Goal: Complete application form

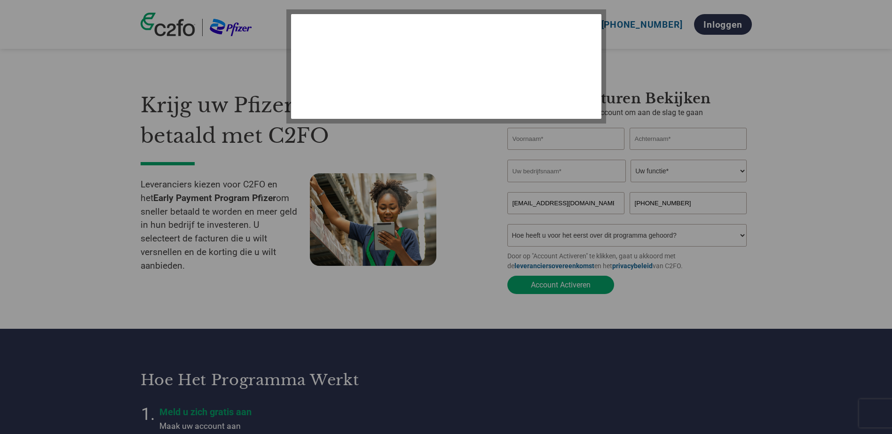
select select "nl"
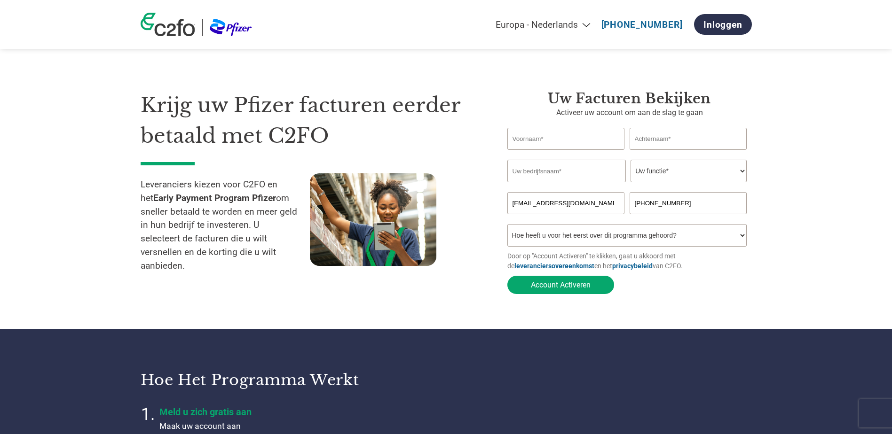
click at [553, 142] on input "text" at bounding box center [566, 139] width 118 height 22
type input "Nancy"
type input "Dhooghe"
type input "De Roeve Industrial IT"
click at [676, 173] on select "Uw functie* financieel directeur controleur Krediet manager Financieel directeu…" at bounding box center [689, 171] width 116 height 23
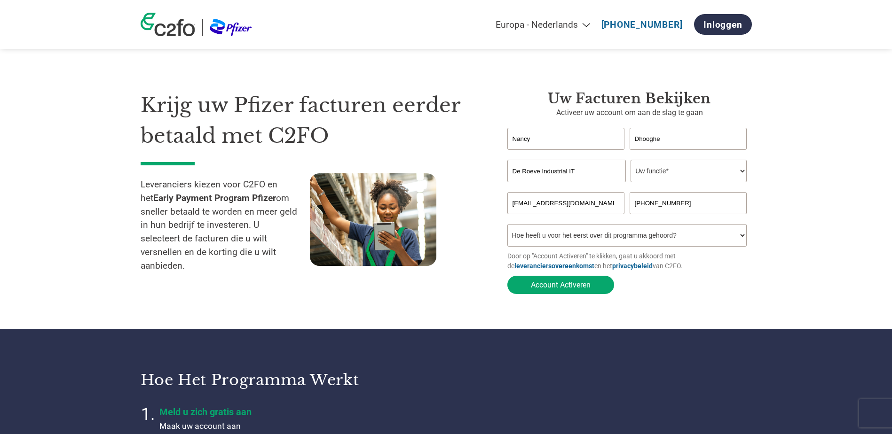
select select "ACCOUNTING"
click at [631, 161] on select "Uw functie* financieel directeur controleur Krediet manager Financieel directeu…" at bounding box center [689, 171] width 116 height 23
click at [742, 239] on select "Hoe heeft u voor het eerst over dit programma gehoord? Een brief ontvangen Per …" at bounding box center [627, 235] width 240 height 23
select select "Email"
click at [507, 227] on select "Hoe heeft u voor het eerst over dit programma gehoord? Een brief ontvangen Per …" at bounding box center [627, 235] width 240 height 23
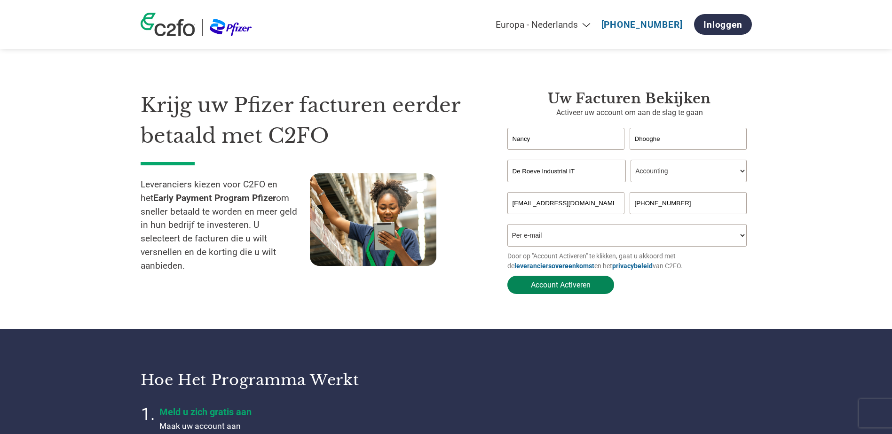
click at [560, 287] on button "Account Activeren" at bounding box center [560, 285] width 107 height 18
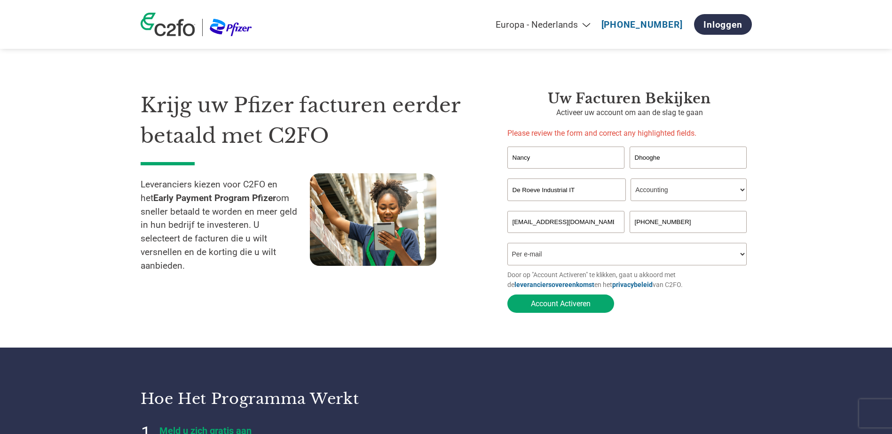
click at [539, 158] on input "Nancy" at bounding box center [566, 158] width 118 height 22
click at [678, 155] on input "Dhooghe" at bounding box center [689, 158] width 118 height 22
click at [585, 192] on input "De Roeve Industrial IT" at bounding box center [566, 190] width 118 height 23
click at [547, 305] on button "Account Activeren" at bounding box center [560, 304] width 107 height 18
click at [591, 307] on button "Account Activeren" at bounding box center [560, 304] width 107 height 18
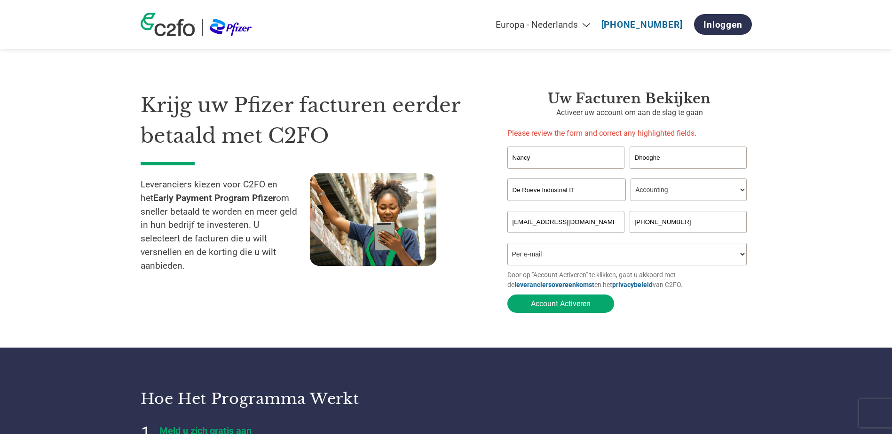
click at [536, 160] on input "Nancy" at bounding box center [566, 158] width 118 height 22
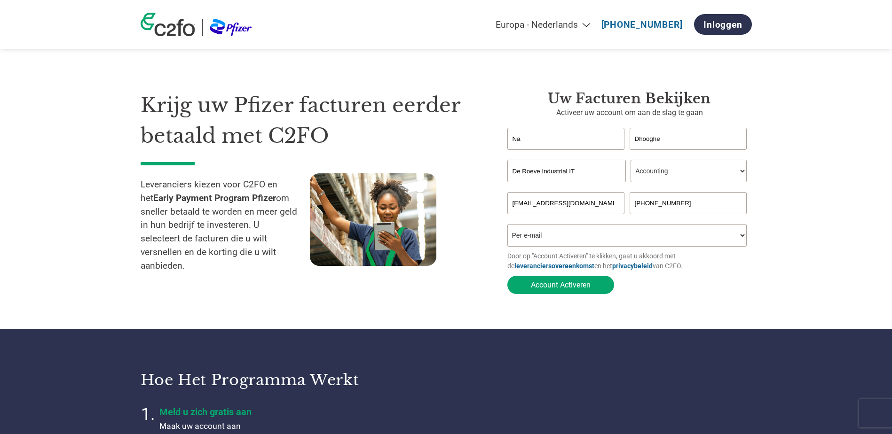
type input "N"
type input "Nancy"
click at [673, 142] on input "Dhooghe" at bounding box center [689, 139] width 118 height 22
type input "Dhooghe"
click at [588, 177] on input "De Roeve Industrial IT" at bounding box center [566, 171] width 118 height 23
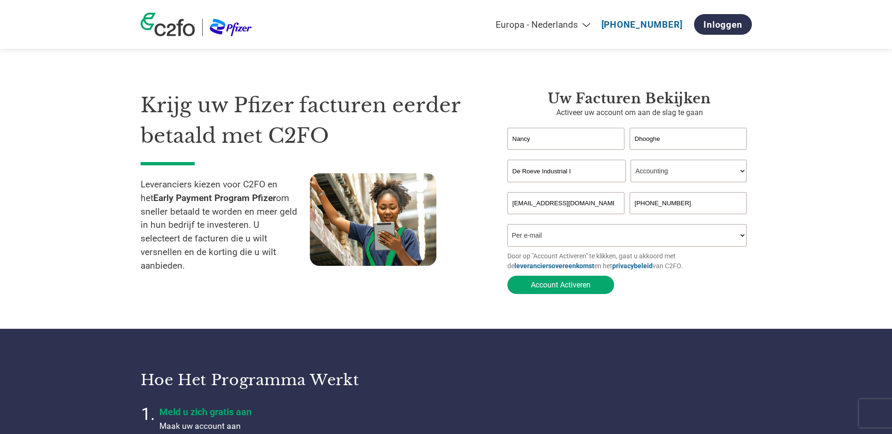
type input "De Roeve Industrial IT"
click at [773, 195] on section "Krijg uw Pfizer facturen eerder betaald met C2FO Leveranciers kiezen voor C2FO …" at bounding box center [446, 184] width 892 height 292
click at [565, 290] on button "Account Activeren" at bounding box center [560, 285] width 107 height 18
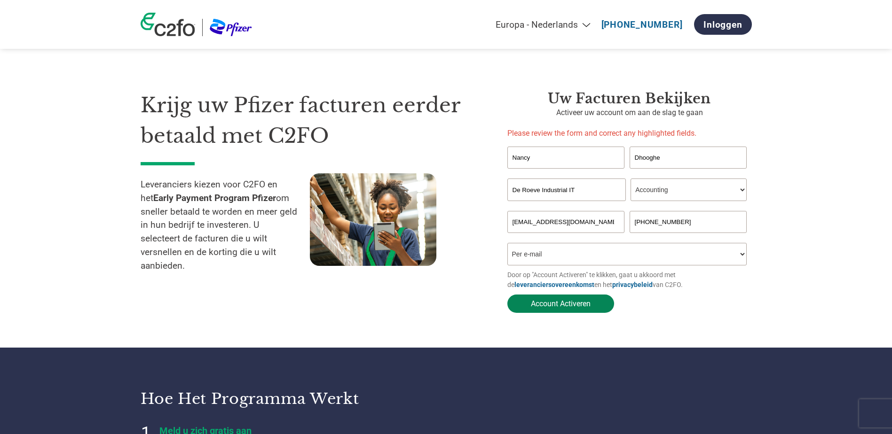
click at [554, 306] on button "Account Activeren" at bounding box center [560, 304] width 107 height 18
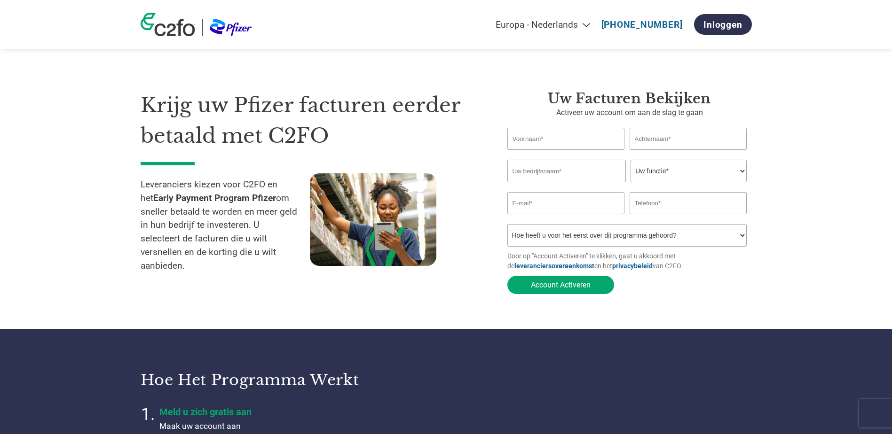
select select "nl"
type input "[EMAIL_ADDRESS][DOMAIN_NAME]"
type input "[PHONE_NUMBER]"
click at [560, 137] on input "text" at bounding box center [566, 139] width 118 height 22
type input "Nancy"
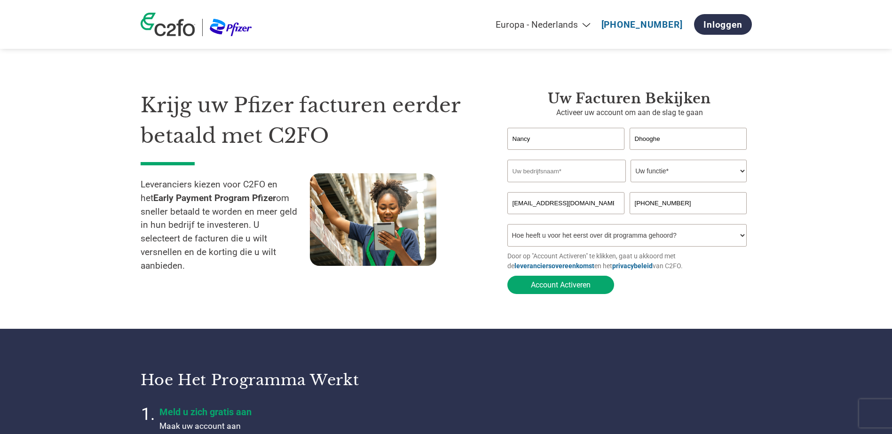
type input "Dhooghe"
click at [569, 174] on input "text" at bounding box center [566, 171] width 118 height 23
type input "De Roeve Industrial IT"
click at [677, 173] on select "Uw functie* financieel directeur controleur Krediet manager Financieel directeu…" at bounding box center [689, 171] width 116 height 23
click at [631, 161] on select "Uw functie* financieel directeur controleur Krediet manager Financieel directeu…" at bounding box center [689, 171] width 116 height 23
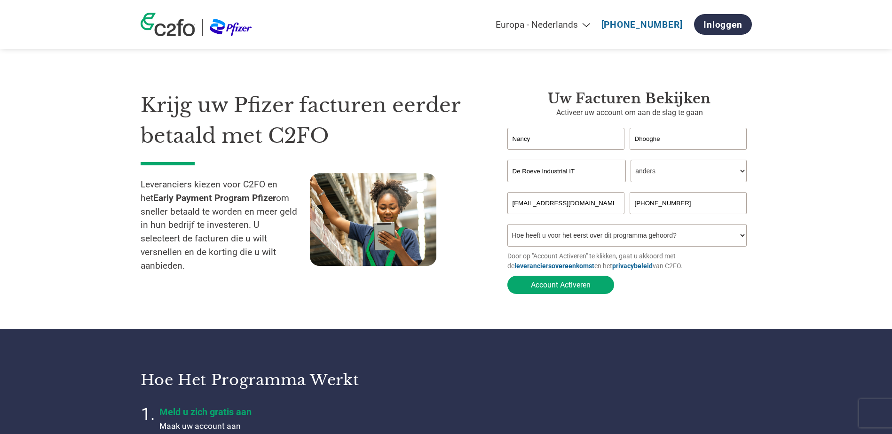
click at [741, 173] on select "Uw functie* financieel directeur controleur Krediet manager Financieel directeu…" at bounding box center [689, 171] width 116 height 23
select select "ACCOUNTING"
click at [631, 161] on select "Uw functie* financieel directeur controleur Krediet manager Financieel directeu…" at bounding box center [689, 171] width 116 height 23
click at [743, 238] on select "Hoe heeft u voor het eerst over dit programma gehoord? Een brief ontvangen Per …" at bounding box center [627, 235] width 240 height 23
select select "Email"
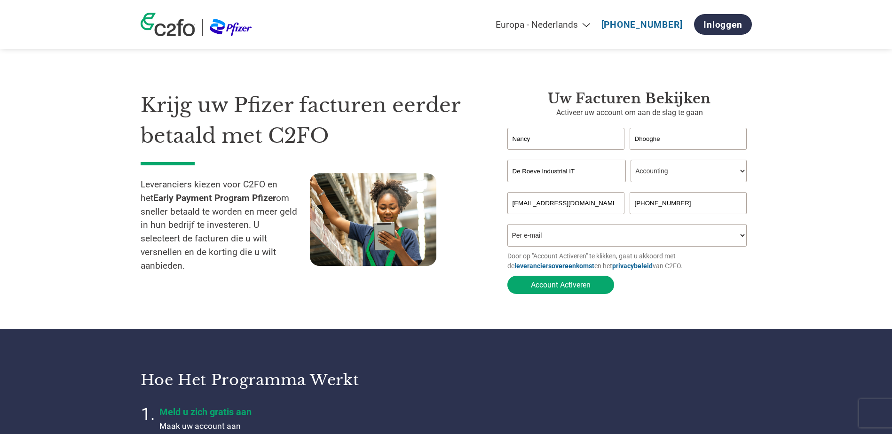
click at [507, 227] on select "Hoe heeft u voor het eerst over dit programma gehoord? Een brief ontvangen Per …" at bounding box center [627, 235] width 240 height 23
click at [566, 288] on button "Account Activeren" at bounding box center [560, 285] width 107 height 18
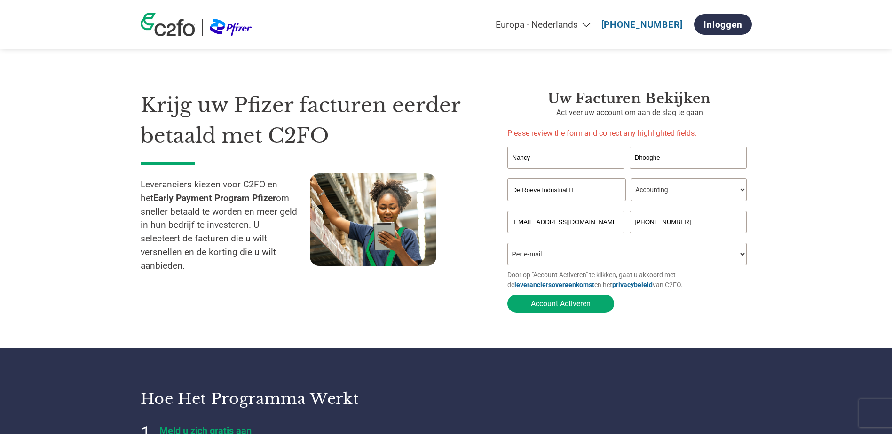
click at [741, 189] on select "Uw functie* financieel directeur controleur Krediet manager Financieel directeu…" at bounding box center [689, 190] width 116 height 23
select select "OTHER"
click at [631, 179] on select "Uw functie* financieel directeur controleur Krediet manager Financieel directeu…" at bounding box center [689, 190] width 116 height 23
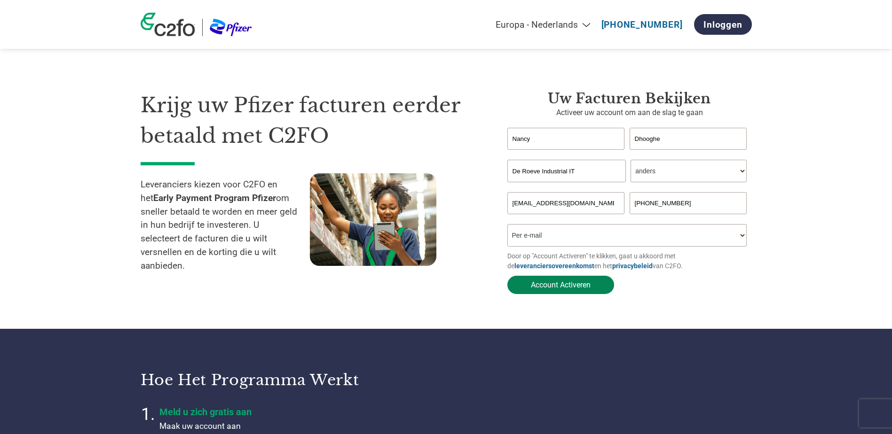
click at [564, 287] on button "Account Activeren" at bounding box center [560, 285] width 107 height 18
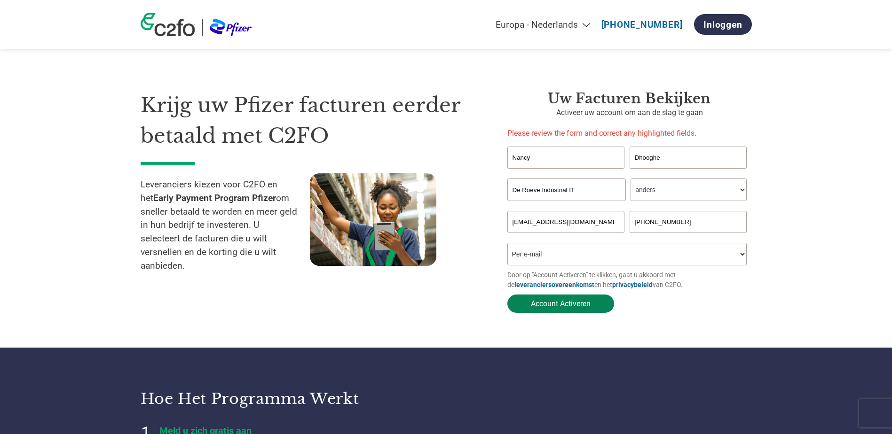
click at [571, 308] on button "Account Activeren" at bounding box center [560, 304] width 107 height 18
click at [692, 226] on input "[PHONE_NUMBER]" at bounding box center [689, 222] width 118 height 22
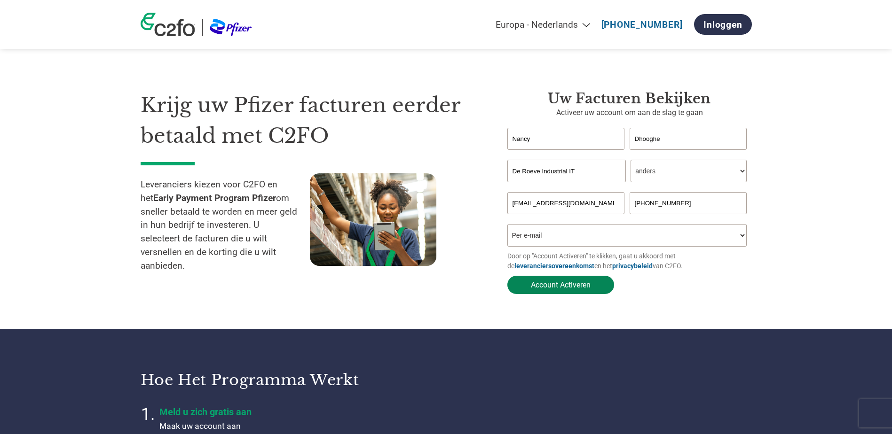
type input "[PHONE_NUMBER]"
click at [547, 288] on button "Account Activeren" at bounding box center [560, 285] width 107 height 18
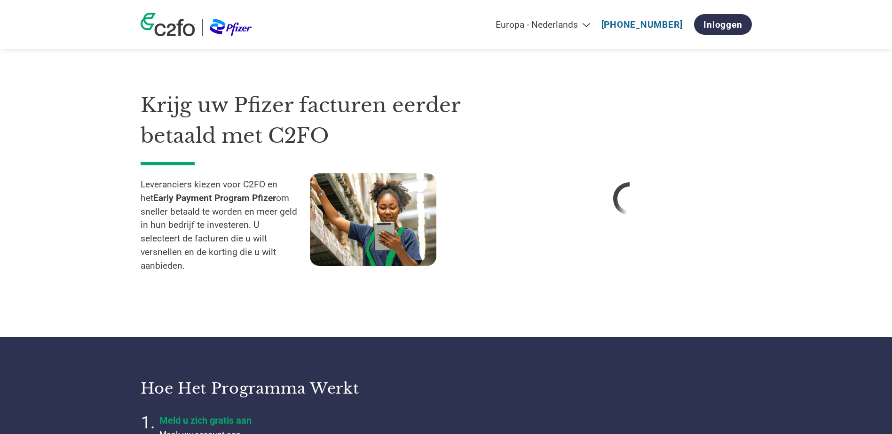
select select "nl"
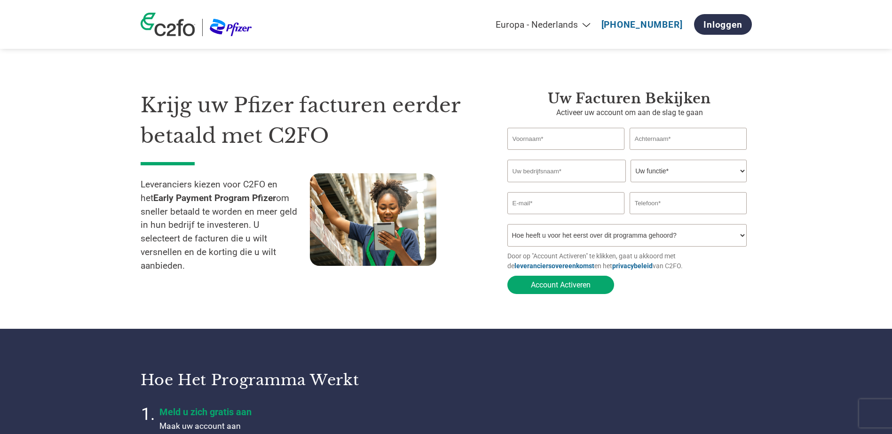
select select "nl"
type input "[EMAIL_ADDRESS][DOMAIN_NAME]"
type input "[PHONE_NUMBER]"
click at [568, 140] on input "text" at bounding box center [566, 139] width 118 height 22
type input "Nancy"
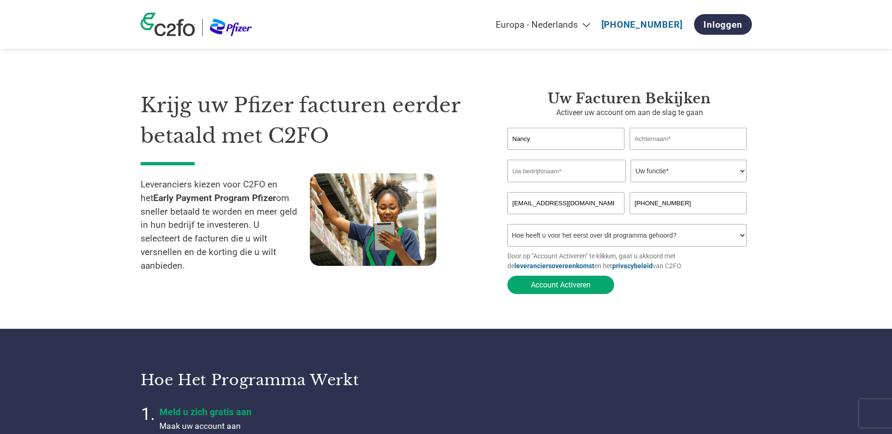
type input "Dhooghe"
type input "De Roeve Industrial IT"
click at [683, 174] on select "Uw functie* financieel directeur controleur Krediet manager Financieel directeu…" at bounding box center [689, 171] width 116 height 23
select select "ACCOUNTING"
click at [631, 161] on select "Uw functie* financieel directeur controleur Krediet manager Financieel directeu…" at bounding box center [689, 171] width 116 height 23
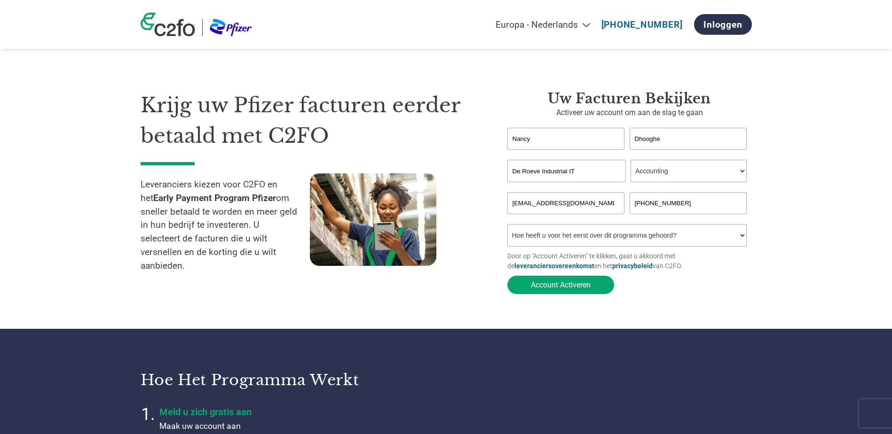
click at [653, 204] on input "[PHONE_NUMBER]" at bounding box center [689, 203] width 118 height 22
click at [649, 205] on input "+32 9335 21 00" at bounding box center [689, 203] width 118 height 22
click at [648, 204] on input "+32 9335 21 00" at bounding box center [689, 203] width 118 height 22
click at [662, 204] on input "+329335 21 00" at bounding box center [689, 203] width 118 height 22
click at [670, 203] on input "+32933521 00" at bounding box center [689, 203] width 118 height 22
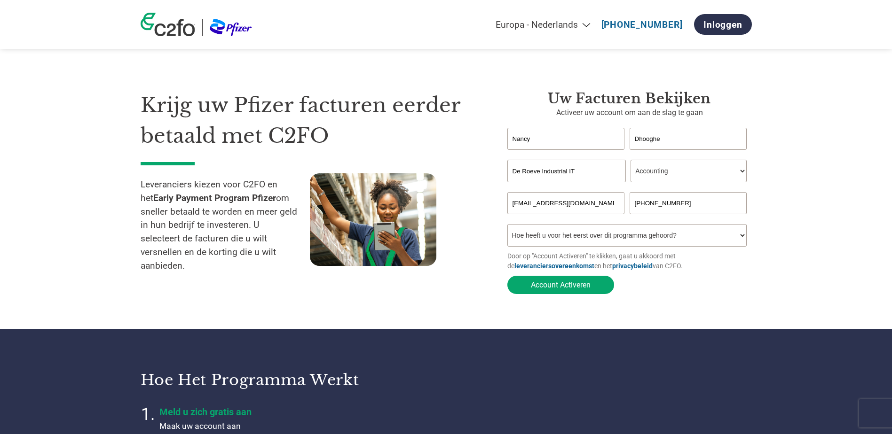
type input "[PHONE_NUMBER]"
click at [607, 205] on input "[EMAIL_ADDRESS][DOMAIN_NAME]" at bounding box center [566, 203] width 118 height 22
click at [599, 203] on input "[EMAIL_ADDRESS][DOMAIN_NAME]" at bounding box center [566, 203] width 118 height 22
type input "[EMAIL_ADDRESS][DOMAIN_NAME]"
click at [733, 271] on p "Door op "Account Activeren" te klikken, gaat u akkoord met de leveranciersovere…" at bounding box center [629, 262] width 244 height 20
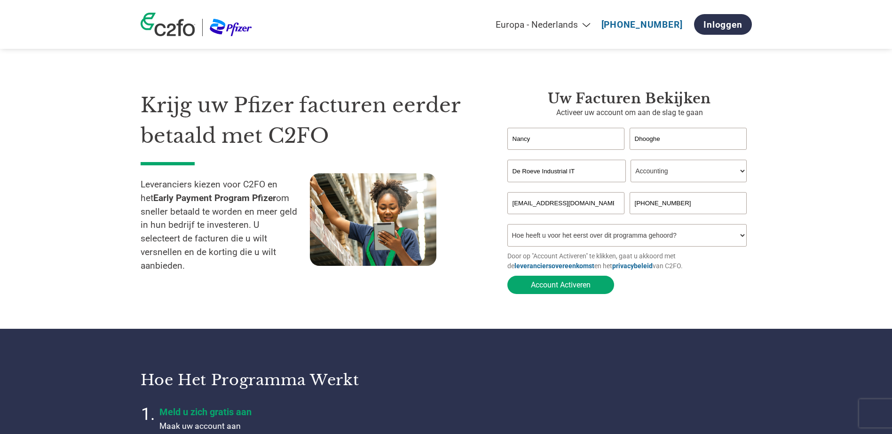
click at [742, 238] on select "Hoe heeft u voor het eerst over dit programma gehoord? Een brief ontvangen Per …" at bounding box center [627, 235] width 240 height 23
select select "Email"
click at [507, 227] on select "Hoe heeft u voor het eerst over dit programma gehoord? Een brief ontvangen Per …" at bounding box center [627, 235] width 240 height 23
click at [543, 286] on button "Account Activeren" at bounding box center [560, 285] width 107 height 18
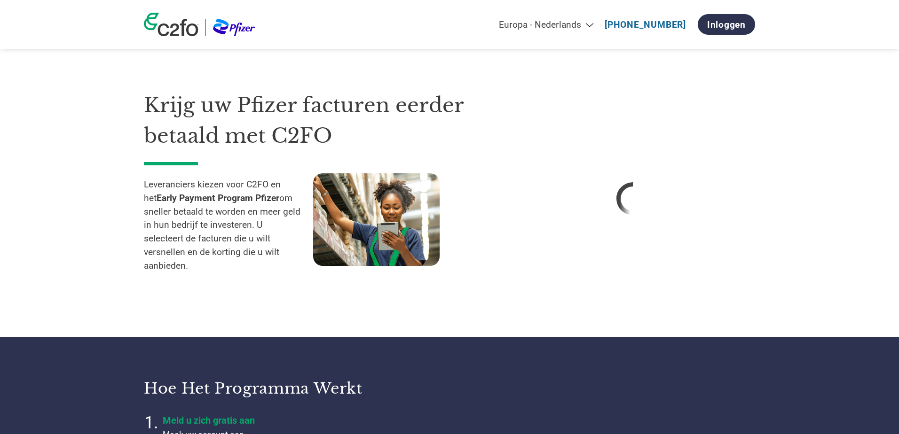
select select "nl"
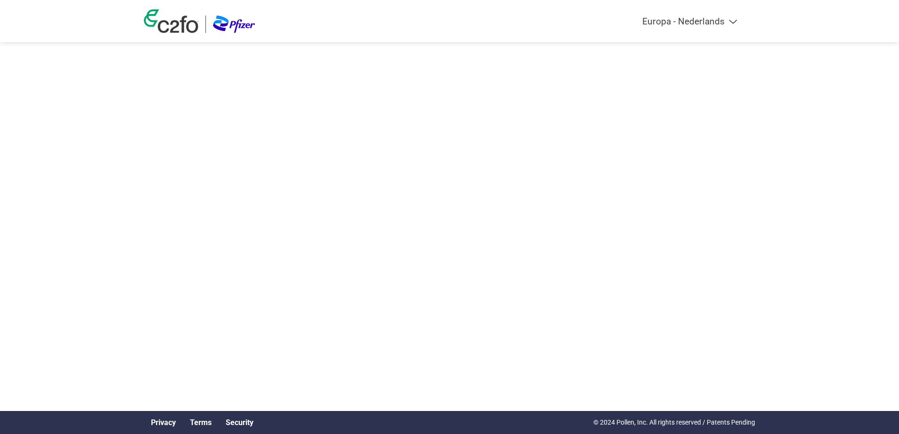
select select "nl"
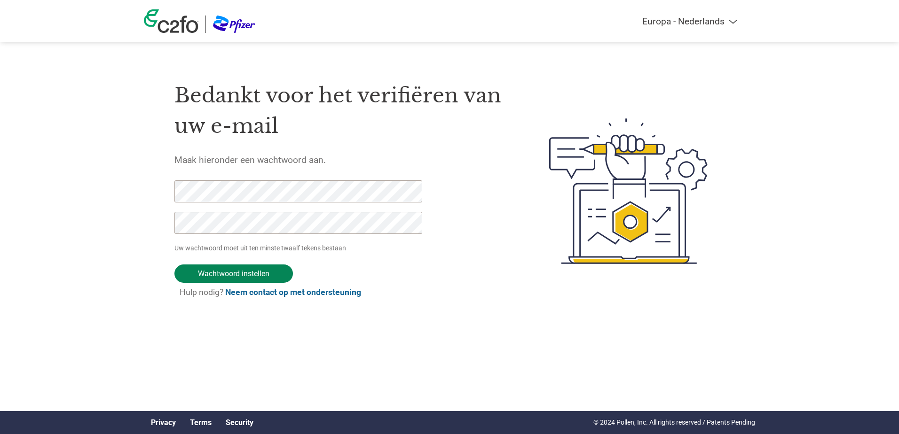
click at [253, 274] on input "Wachtwoord instellen" at bounding box center [233, 274] width 118 height 18
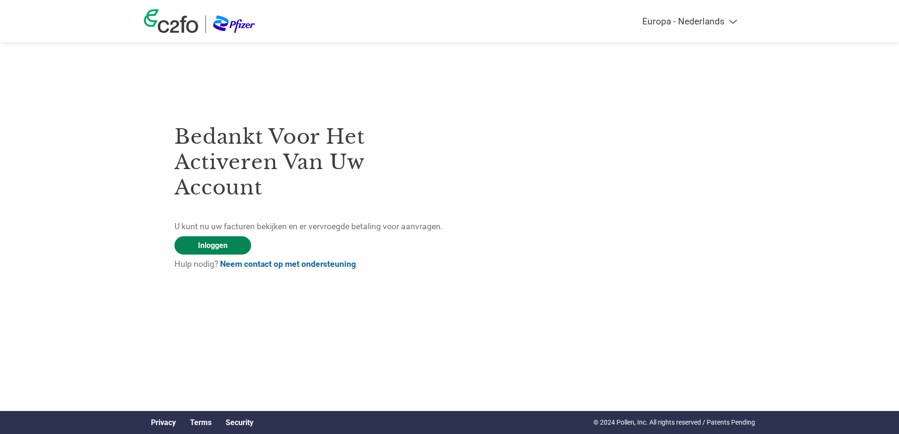
click at [209, 241] on link "Inloggen" at bounding box center [212, 246] width 77 height 18
